Goal: Transaction & Acquisition: Book appointment/travel/reservation

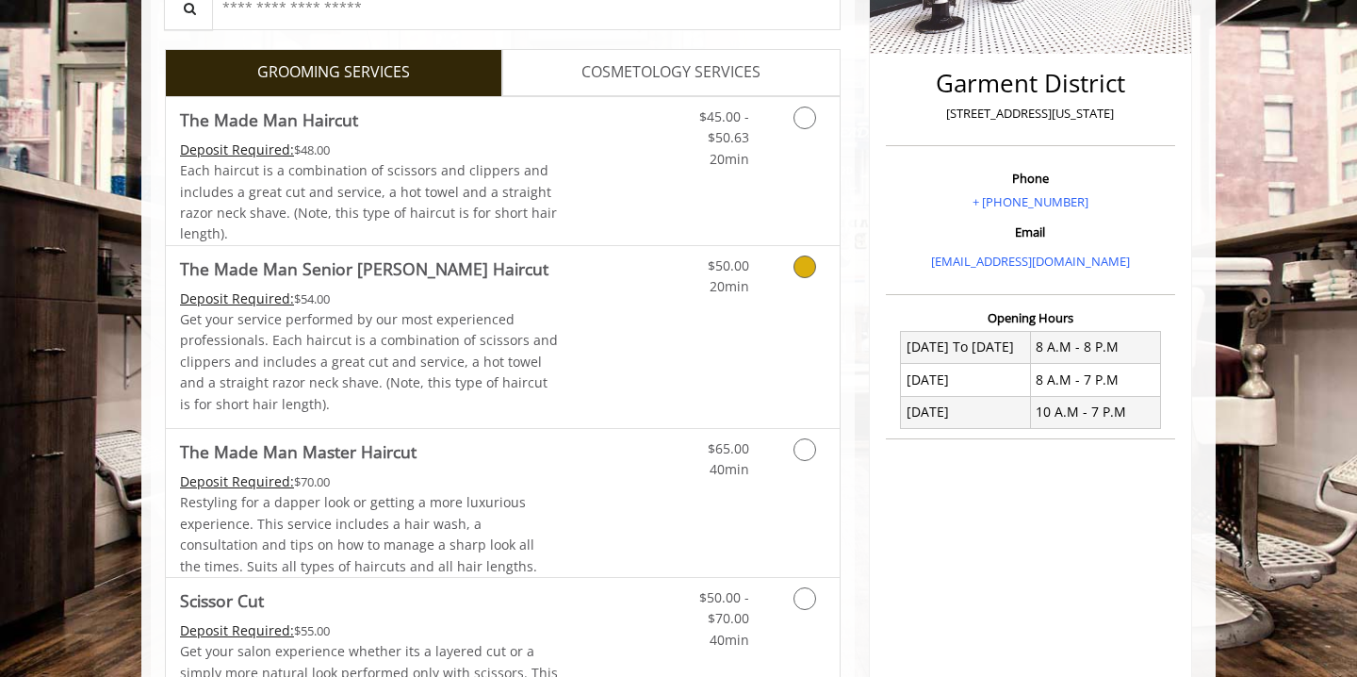
scroll to position [422, 1]
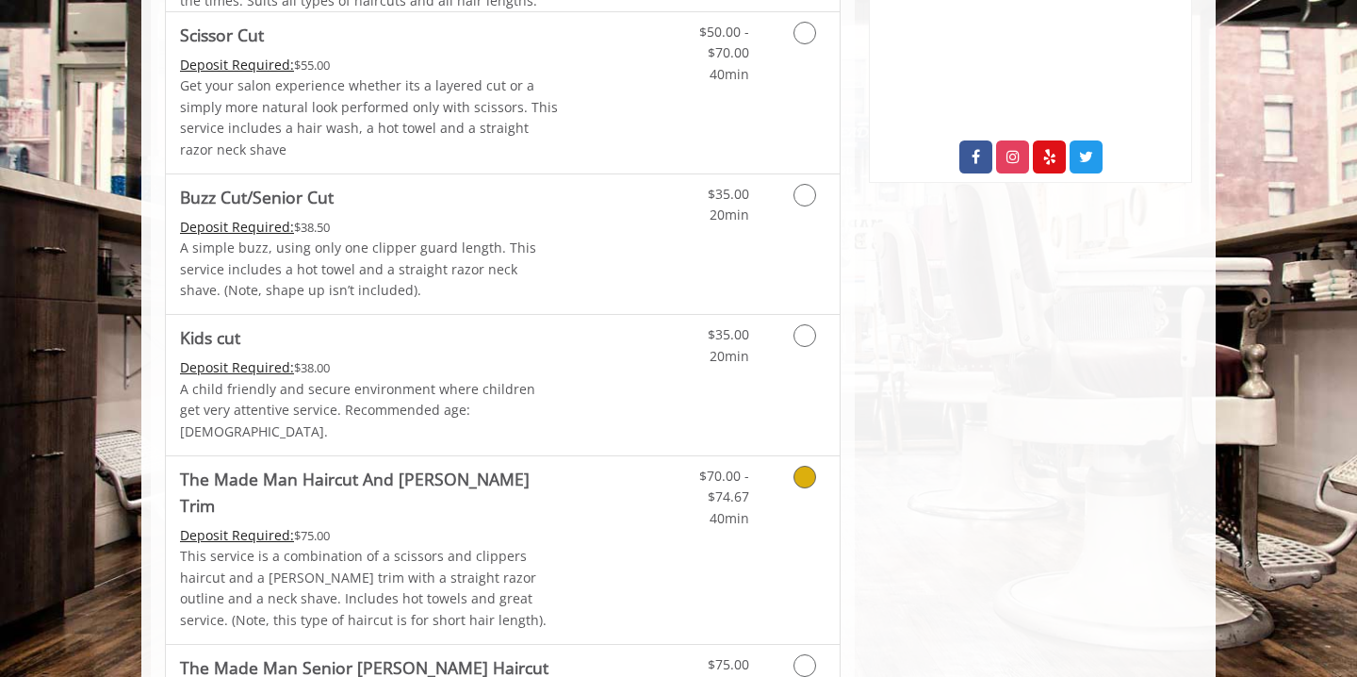
click at [800, 466] on icon "Grooming services" at bounding box center [805, 477] width 23 height 23
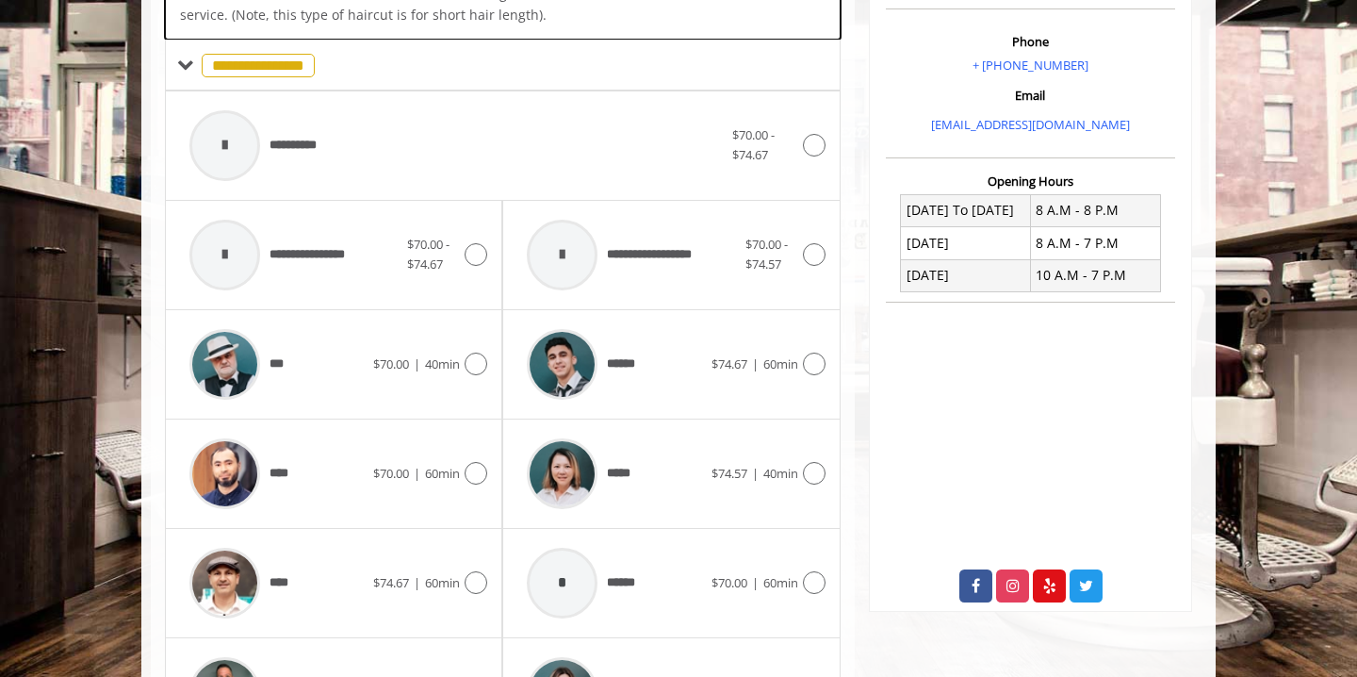
scroll to position [567, 0]
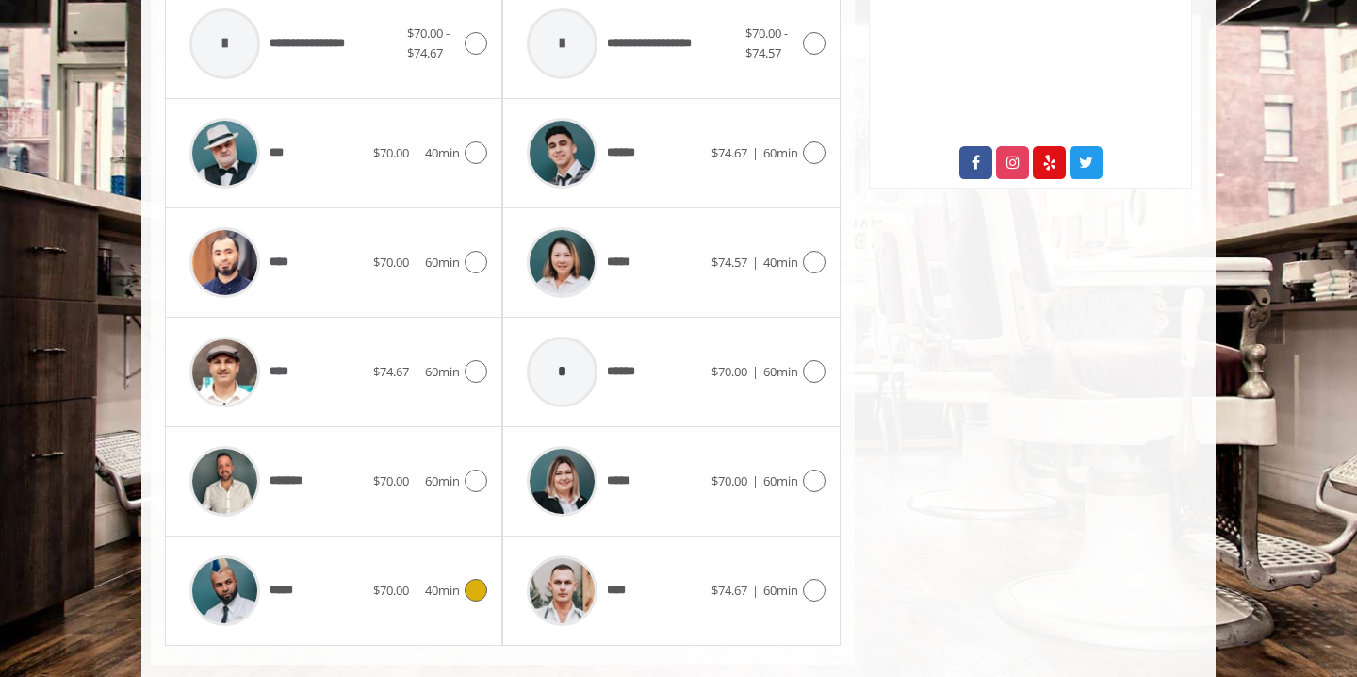
click at [460, 579] on div at bounding box center [473, 590] width 27 height 23
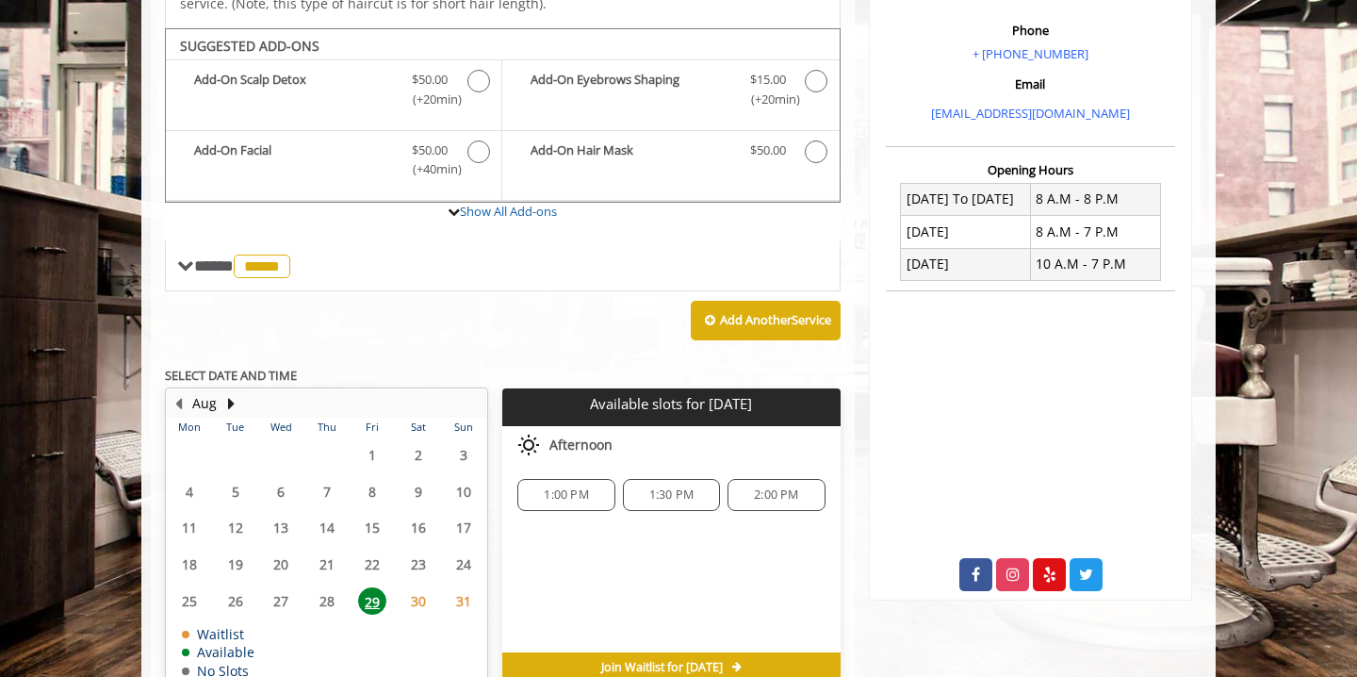
scroll to position [568, 0]
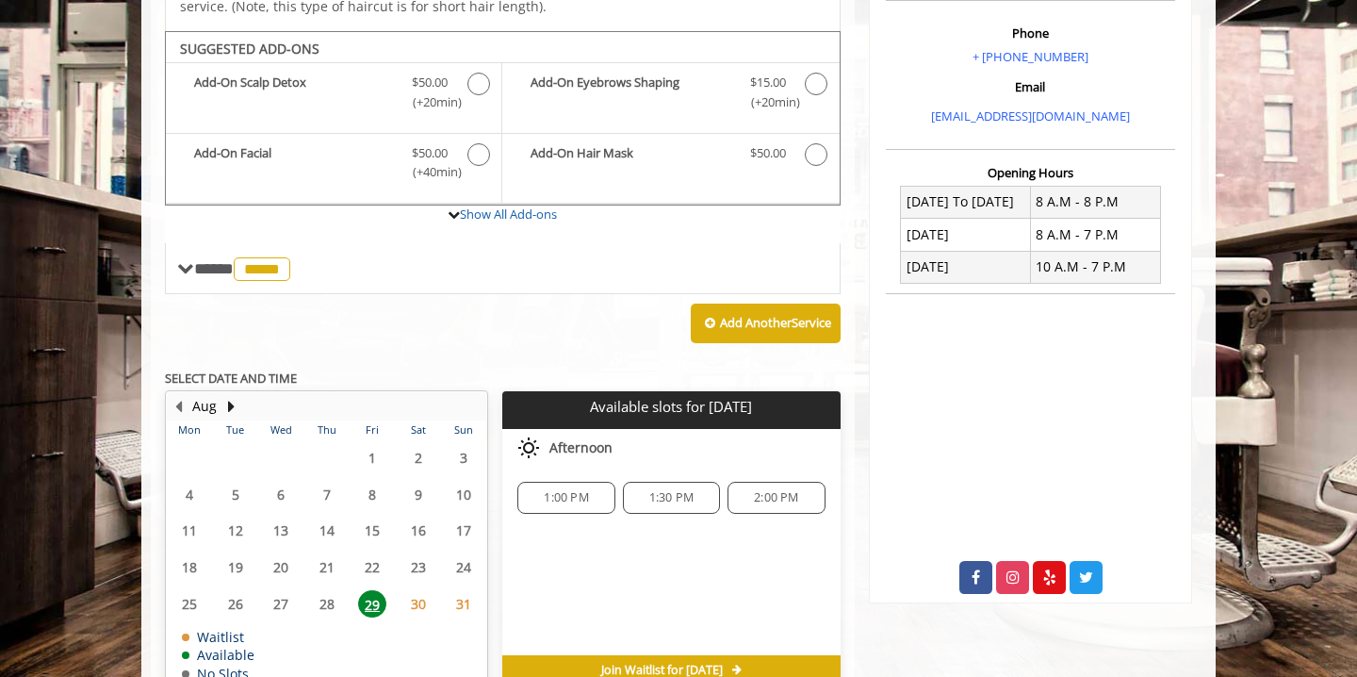
click at [748, 490] on span "2:00 PM" at bounding box center [776, 497] width 80 height 15
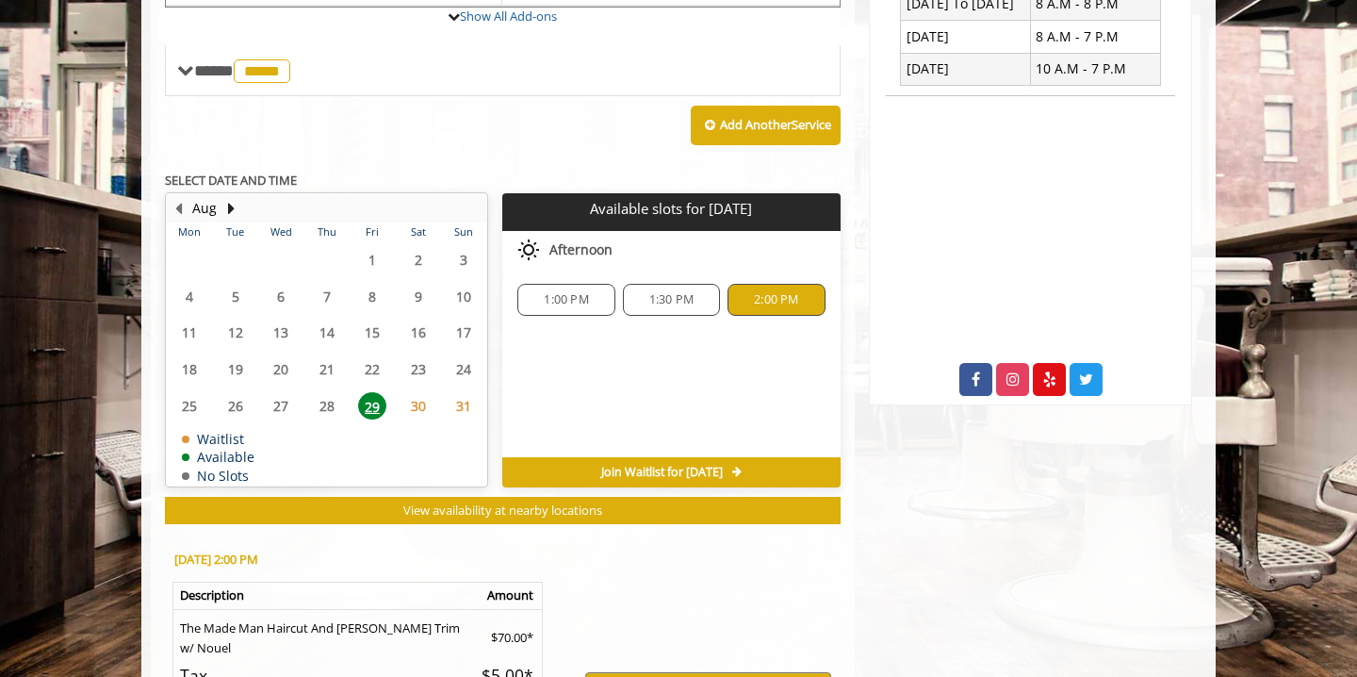
scroll to position [969, 0]
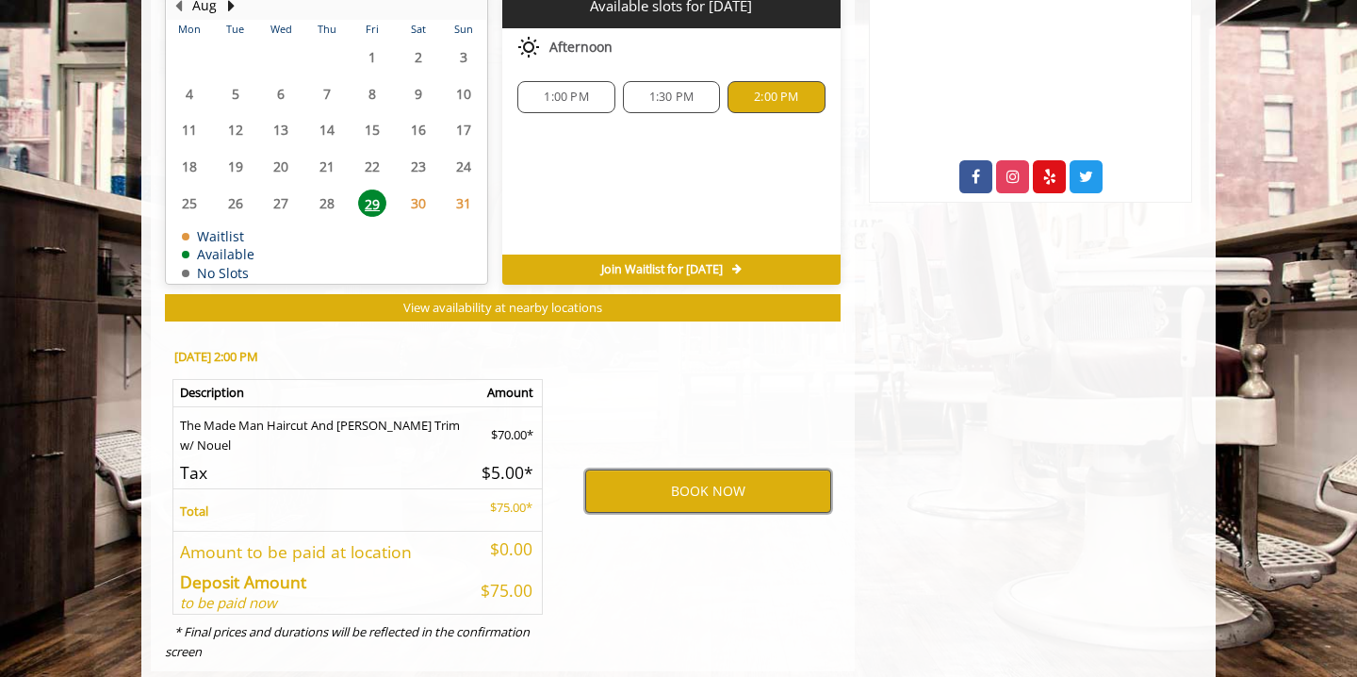
click at [748, 469] on button "BOOK NOW" at bounding box center [708, 490] width 246 height 43
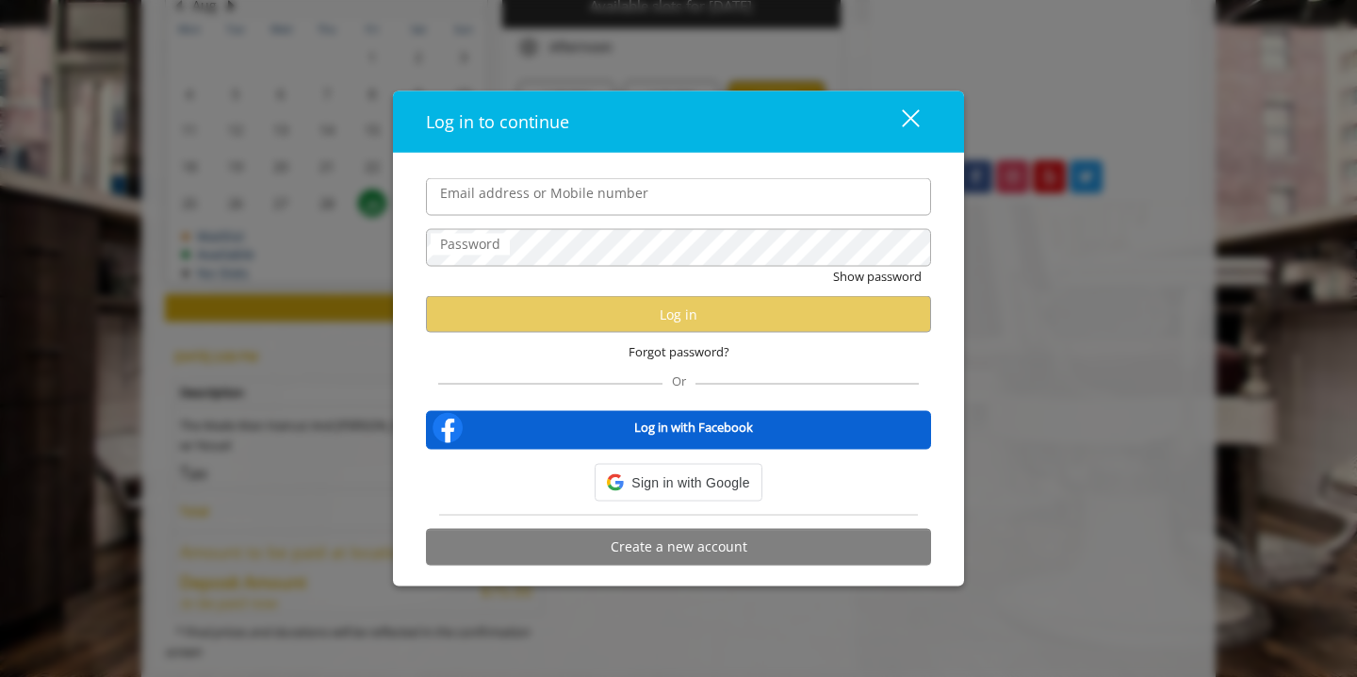
type input "**********"
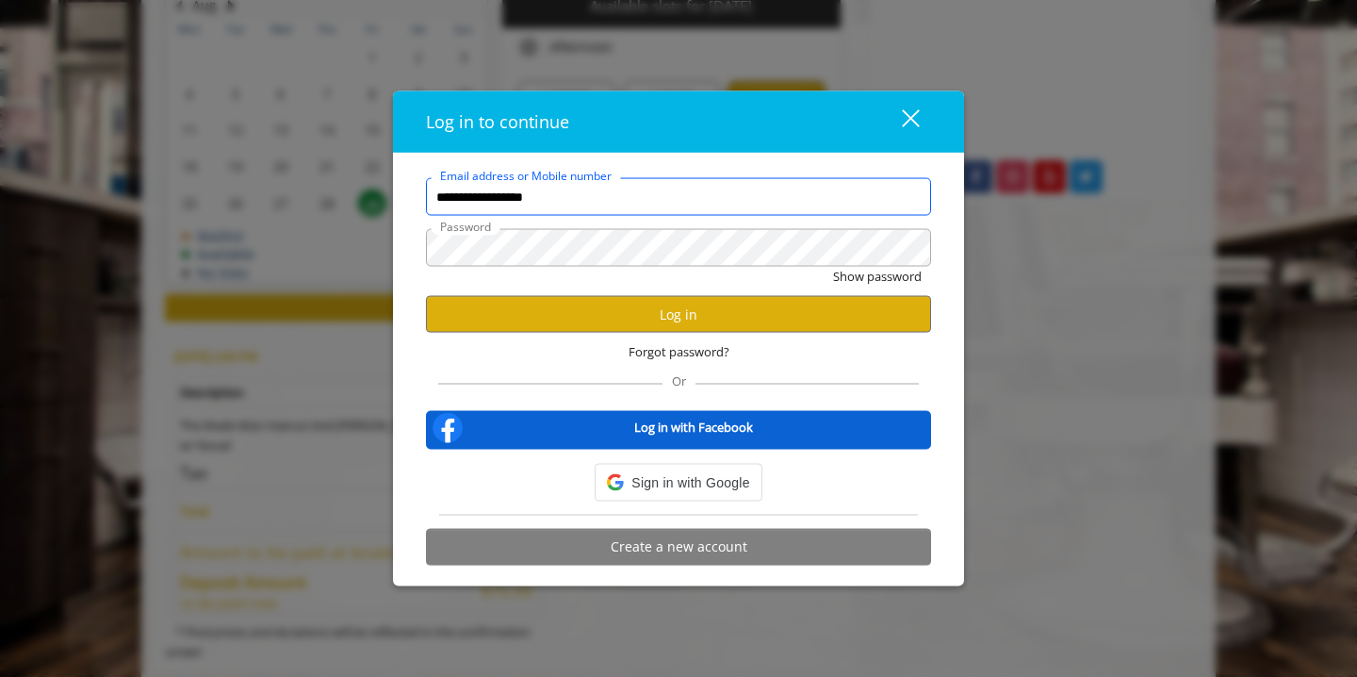
scroll to position [0, 0]
click at [669, 319] on button "Log in" at bounding box center [678, 314] width 505 height 37
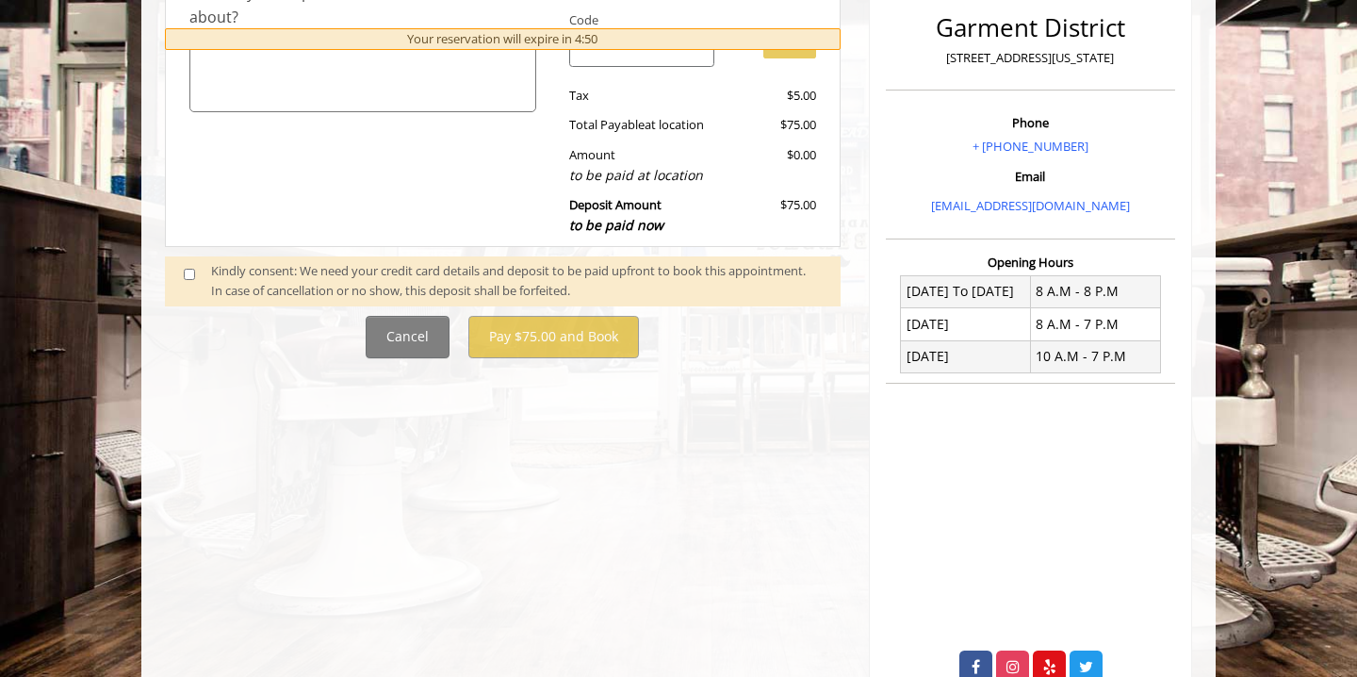
scroll to position [483, 0]
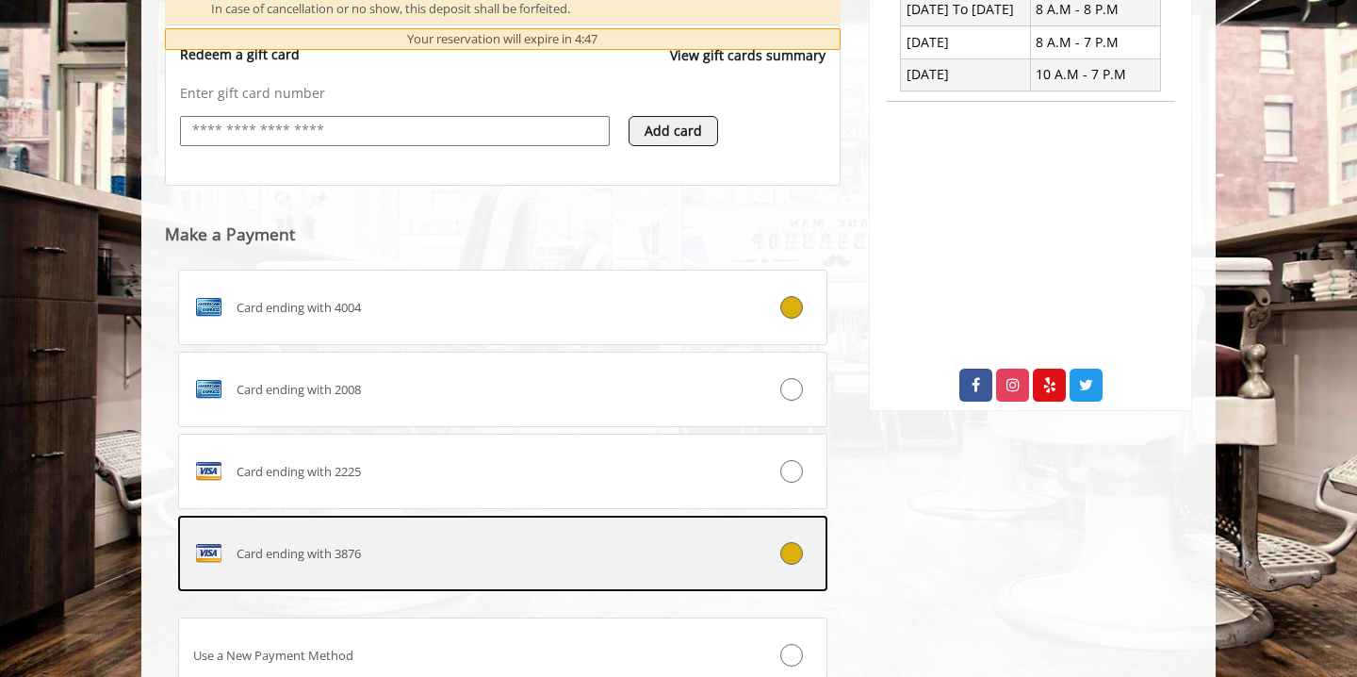
click at [647, 544] on div "Card ending with 3876" at bounding box center [448, 553] width 539 height 30
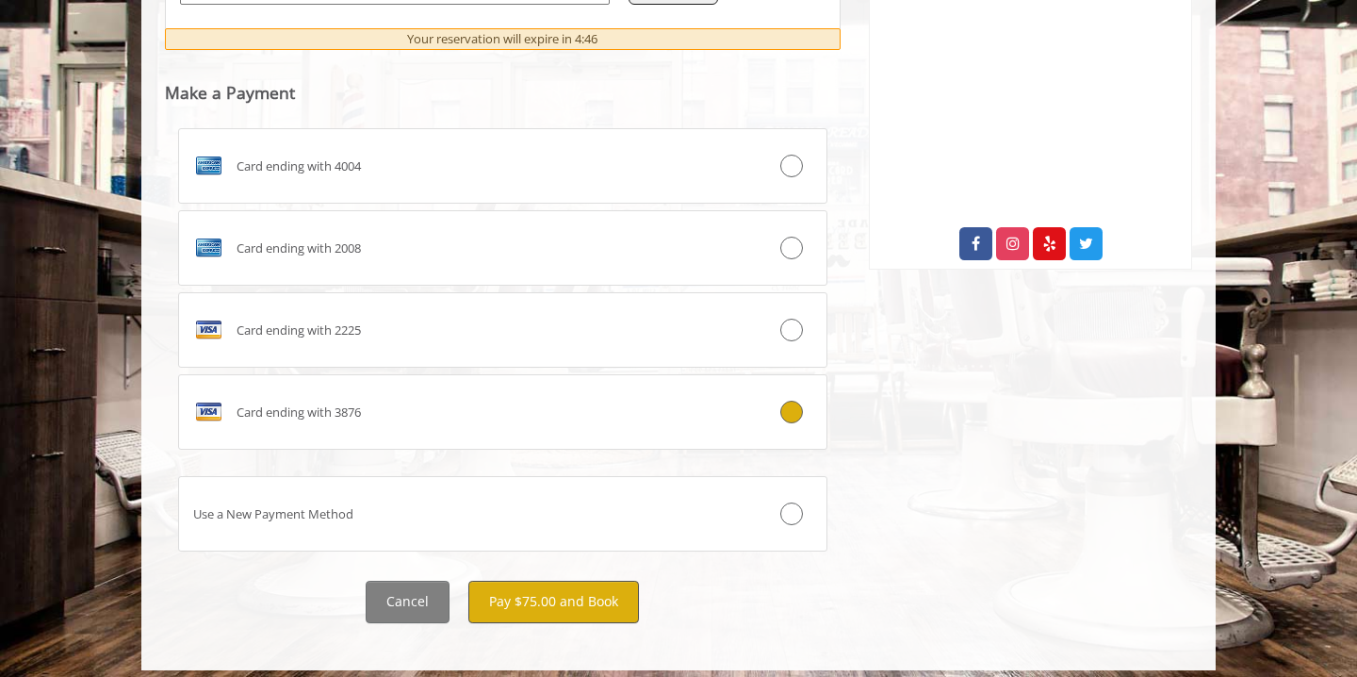
click at [598, 581] on button "Pay $75.00 and Book" at bounding box center [553, 602] width 171 height 42
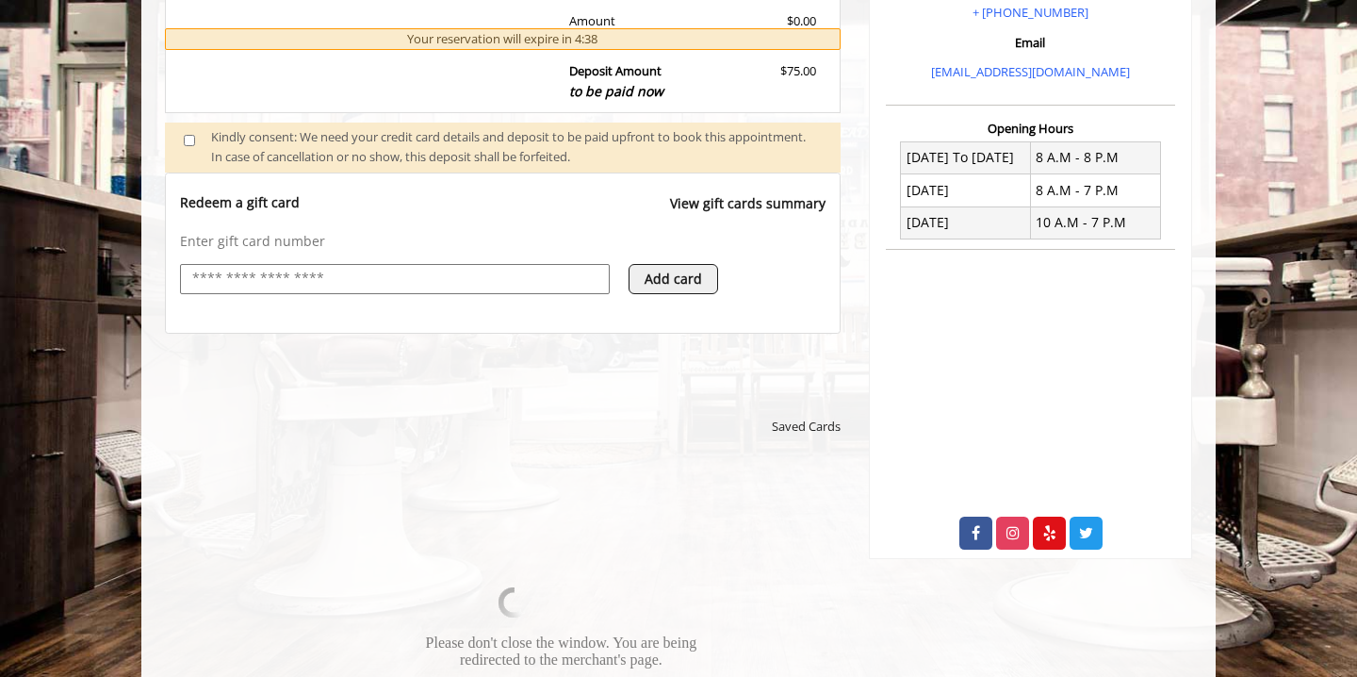
scroll to position [615, 0]
